Goal: Register for event/course

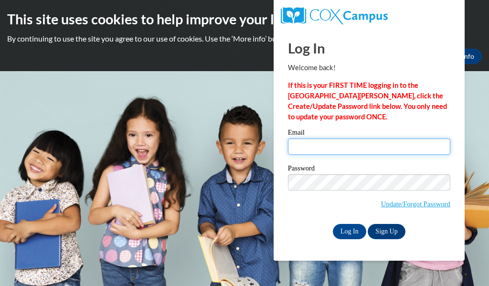
type input "helderss@prescott.k12.wi.us"
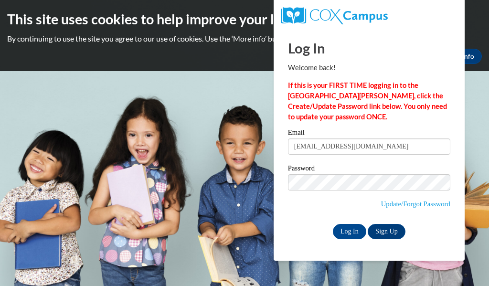
click at [337, 143] on input "helderss@prescott.k12.wi.us" at bounding box center [369, 147] width 163 height 16
click at [324, 116] on p "If this is your FIRST TIME logging in to the NEW Cox Campus, click the Create/U…" at bounding box center [369, 101] width 163 height 42
click at [352, 231] on input "Log In" at bounding box center [349, 231] width 33 height 15
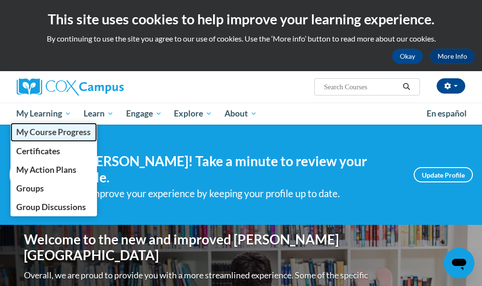
click at [49, 135] on span "My Course Progress" at bounding box center [53, 132] width 75 height 10
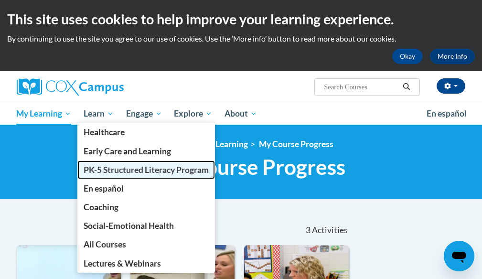
click at [113, 172] on span "PK-5 Structured Literacy Program" at bounding box center [146, 170] width 125 height 10
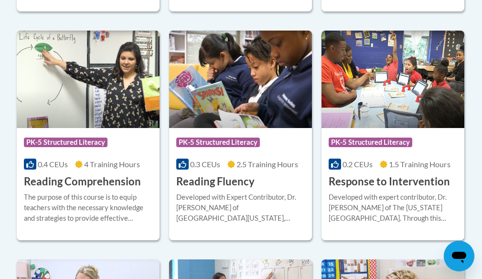
scroll to position [1099, 0]
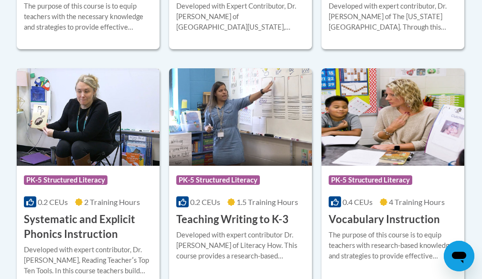
click at [78, 234] on h3 "Systematic and Explicit Phonics Instruction" at bounding box center [88, 227] width 129 height 30
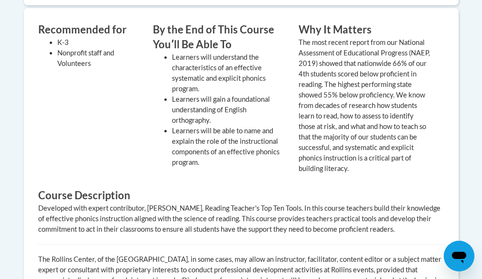
scroll to position [239, 0]
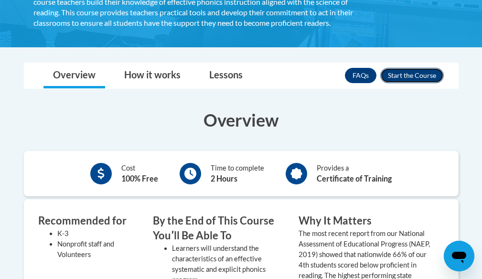
click at [393, 73] on button "Enroll" at bounding box center [412, 75] width 64 height 15
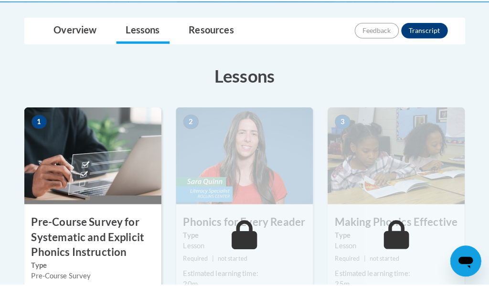
scroll to position [382, 0]
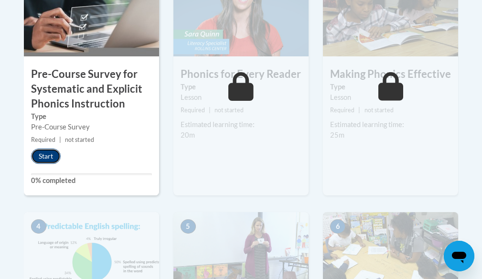
click at [47, 153] on button "Start" at bounding box center [46, 156] width 30 height 15
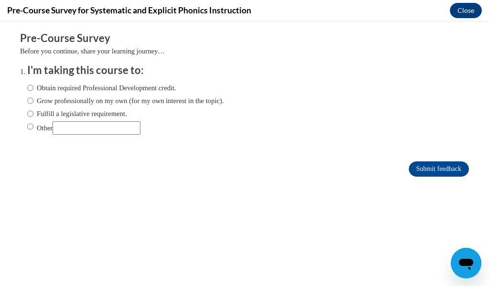
scroll to position [0, 0]
click at [27, 113] on input "Fulfill a legislative requirement." at bounding box center [30, 113] width 6 height 11
radio input "true"
click at [424, 173] on input "Submit feedback" at bounding box center [439, 169] width 60 height 15
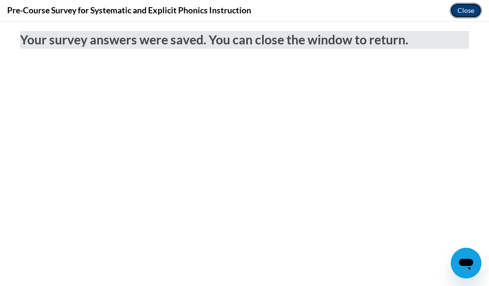
click at [462, 7] on button "Close" at bounding box center [466, 10] width 32 height 15
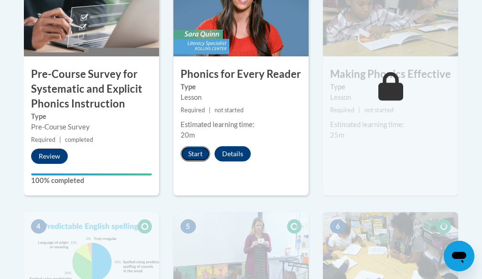
click at [193, 156] on button "Start" at bounding box center [196, 153] width 30 height 15
